Goal: Browse casually

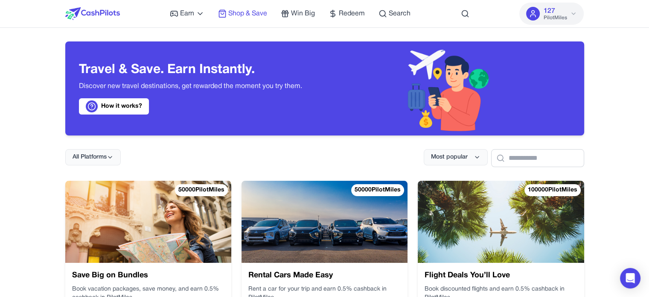
drag, startPoint x: 0, startPoint y: 0, endPoint x: 244, endPoint y: 14, distance: 244.5
click at [244, 14] on span "Shop & Save" at bounding box center [247, 14] width 39 height 10
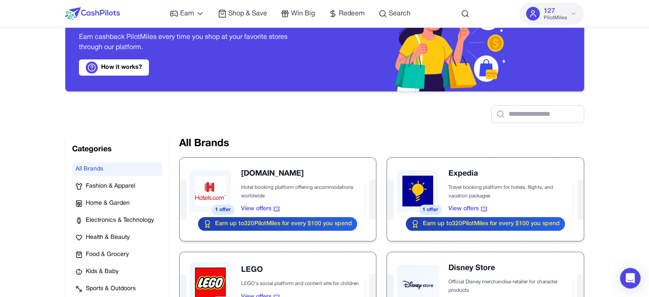
scroll to position [128, 0]
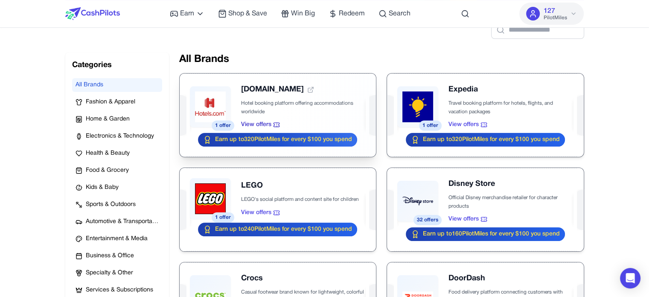
click at [342, 78] on div at bounding box center [278, 114] width 196 height 83
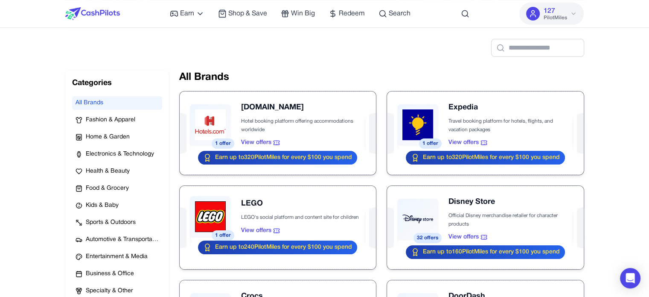
scroll to position [96, 0]
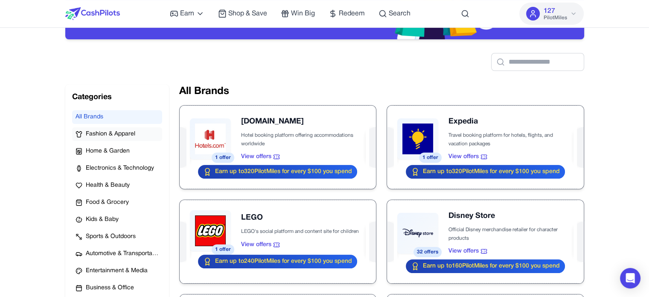
click at [116, 138] on button "Fashion & Apparel" at bounding box center [117, 134] width 90 height 14
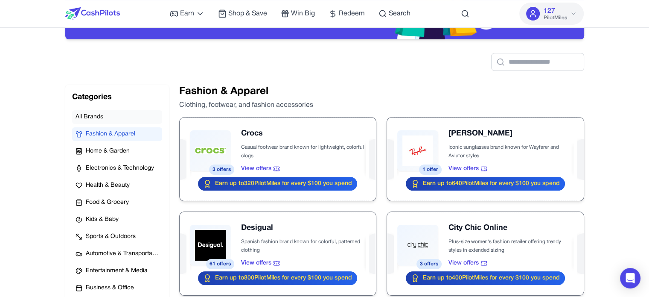
click at [114, 117] on button "All Brands" at bounding box center [117, 117] width 90 height 14
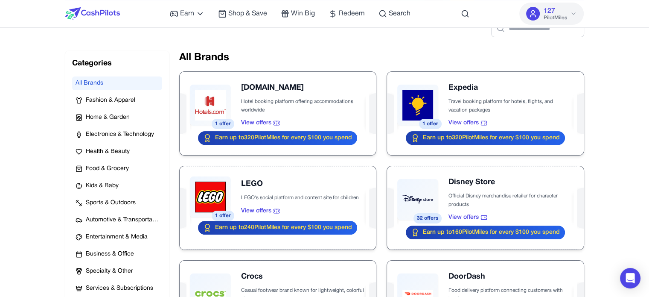
scroll to position [0, 0]
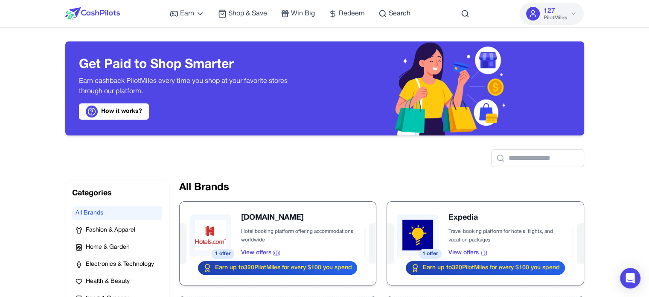
click at [200, 136] on div at bounding box center [324, 151] width 519 height 32
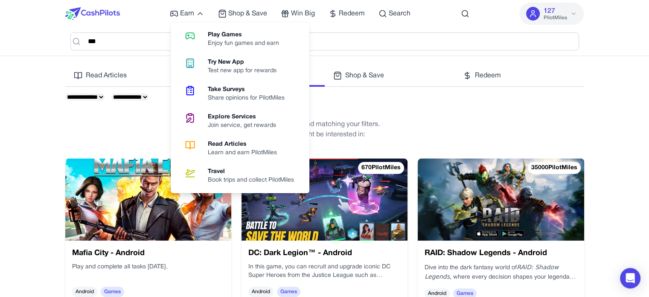
click at [111, 9] on img at bounding box center [92, 13] width 55 height 13
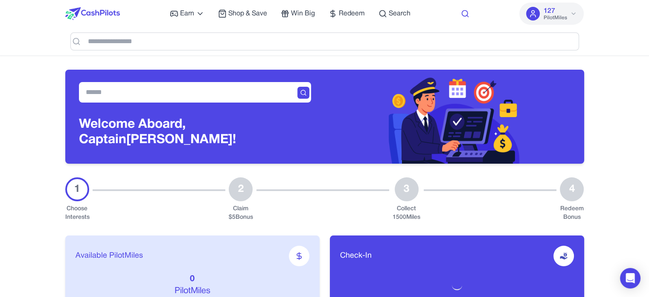
click at [468, 17] on icon at bounding box center [465, 13] width 9 height 9
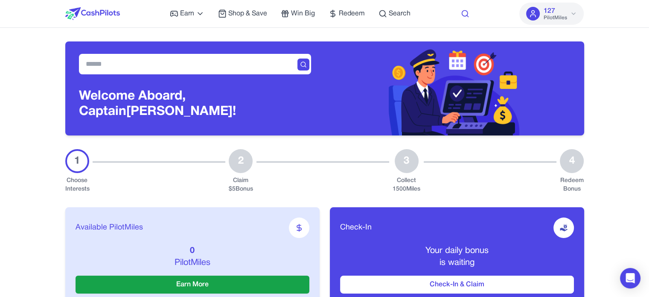
click at [468, 16] on icon at bounding box center [468, 16] width 2 height 2
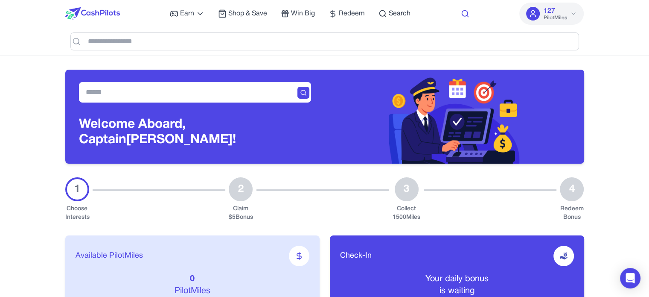
click at [468, 15] on icon at bounding box center [465, 13] width 9 height 9
